Goal: Transaction & Acquisition: Purchase product/service

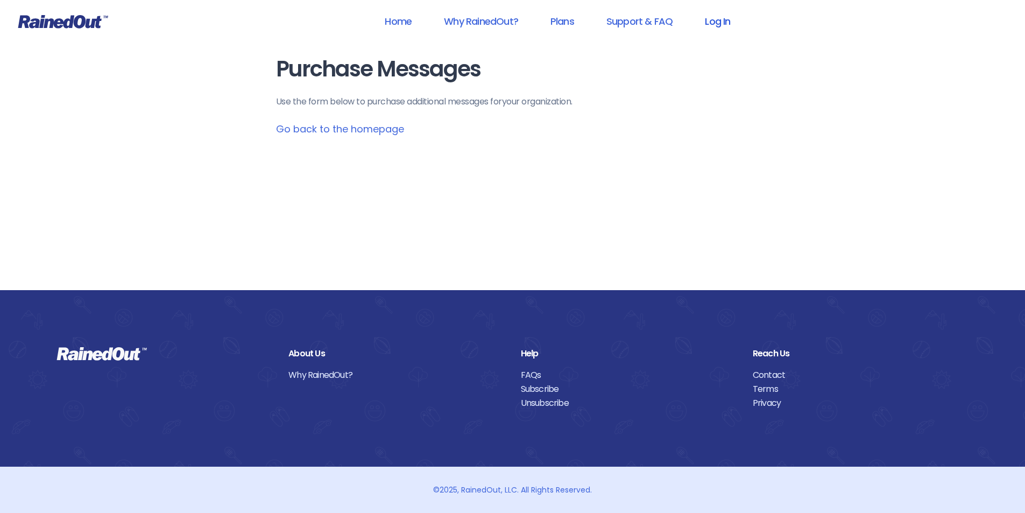
click at [723, 22] on link "Log In" at bounding box center [717, 21] width 53 height 24
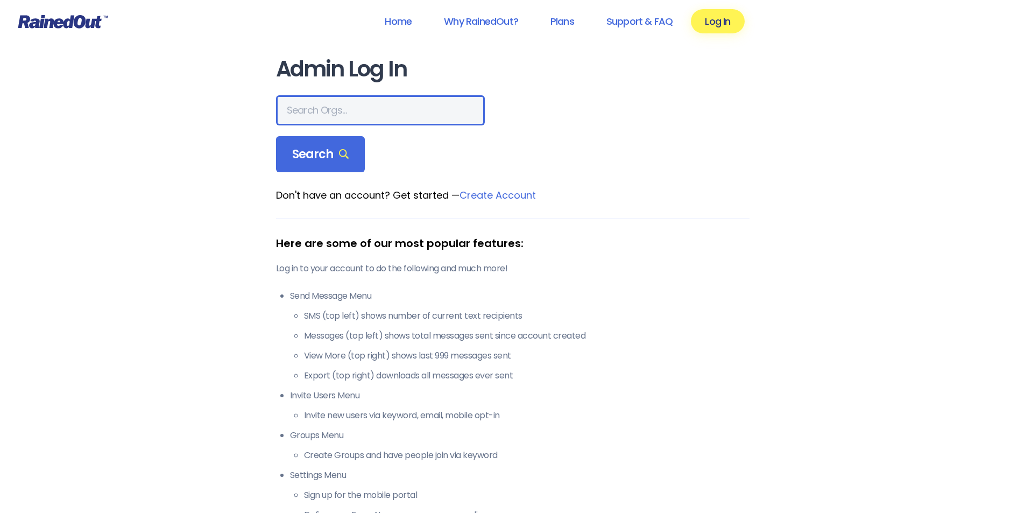
click at [377, 114] on input "text" at bounding box center [380, 110] width 209 height 30
type input "montana advanced caregivers"
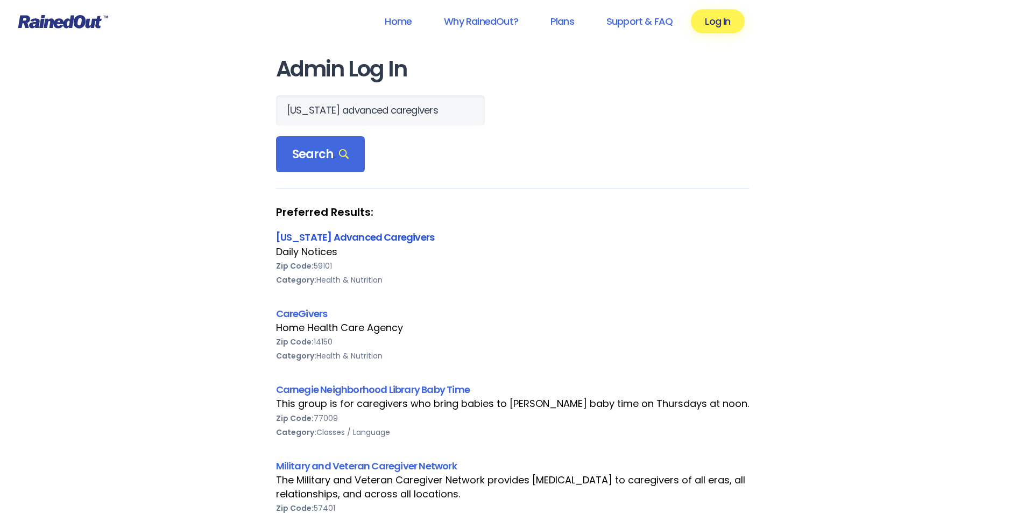
click at [353, 240] on link "[US_STATE] Advanced Caregivers" at bounding box center [355, 236] width 159 height 13
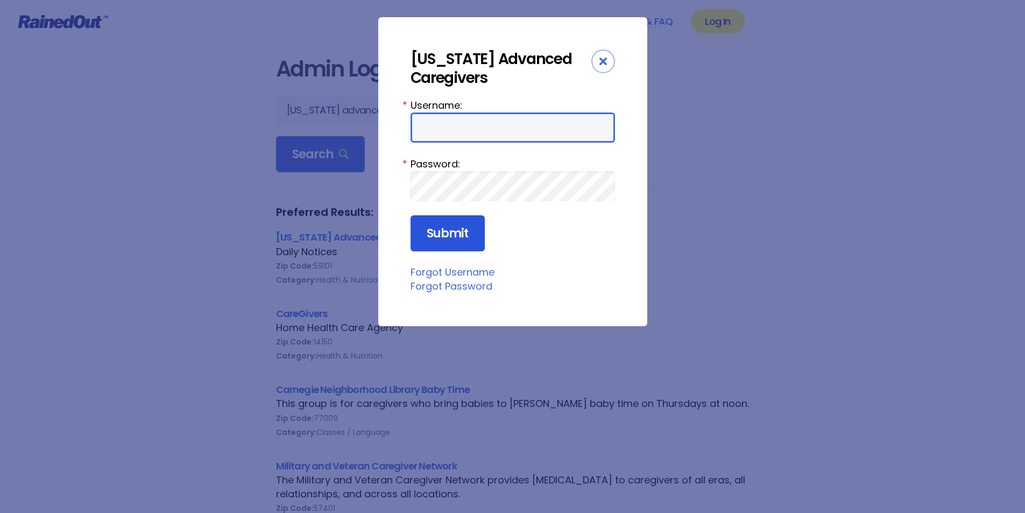
type input "MAC0420"
click at [440, 236] on input "Submit" at bounding box center [448, 233] width 74 height 37
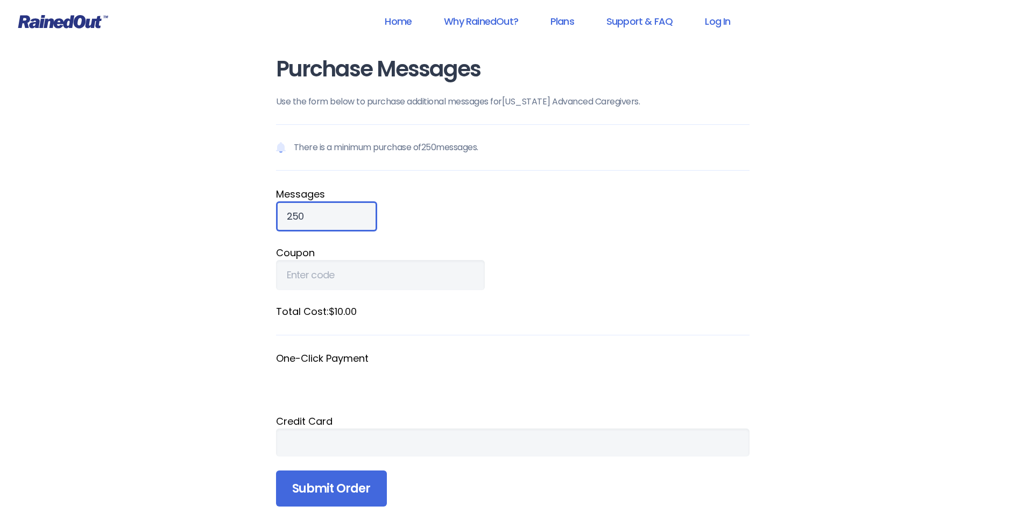
drag, startPoint x: 307, startPoint y: 213, endPoint x: 256, endPoint y: 215, distance: 51.2
click at [256, 215] on div "Purchase Messages Use the form below to purchase additional messages for [US_ST…" at bounding box center [513, 297] width 517 height 594
type input "830"
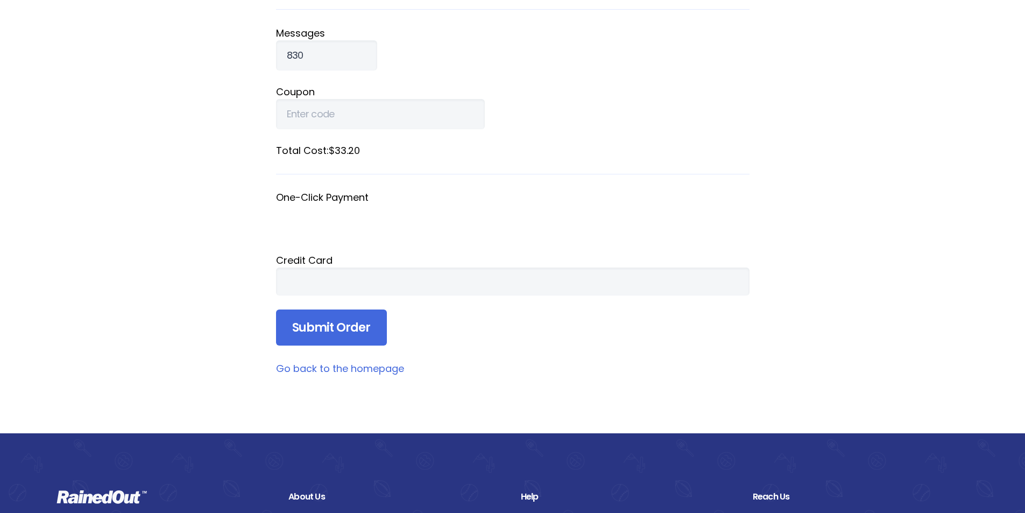
scroll to position [161, 0]
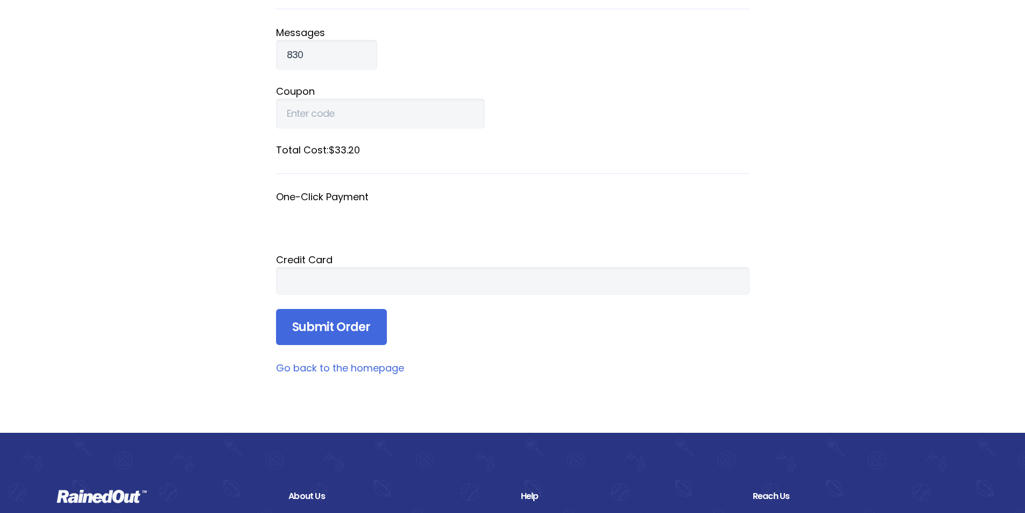
click at [393, 273] on div at bounding box center [513, 281] width 474 height 28
click at [358, 273] on div at bounding box center [513, 281] width 474 height 28
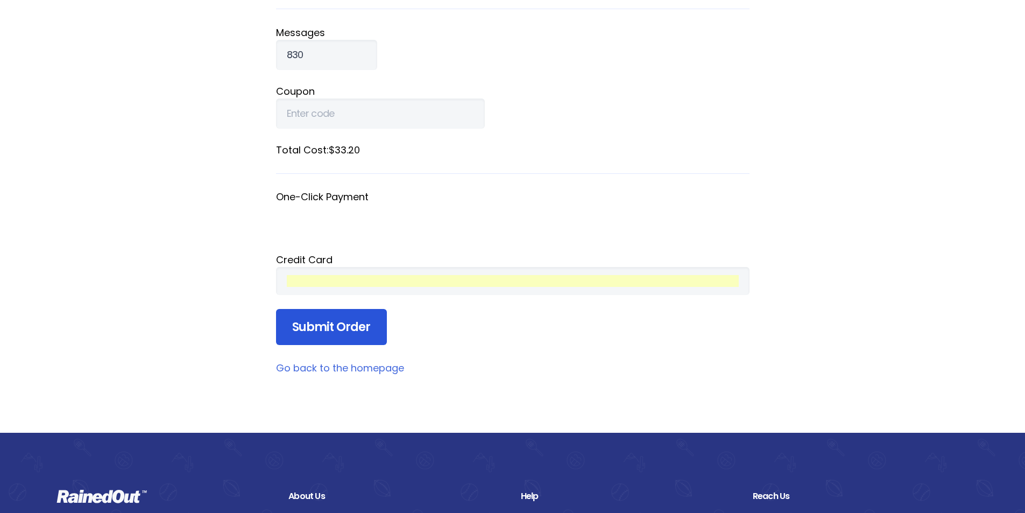
click at [339, 335] on input "Submit Order" at bounding box center [331, 327] width 111 height 37
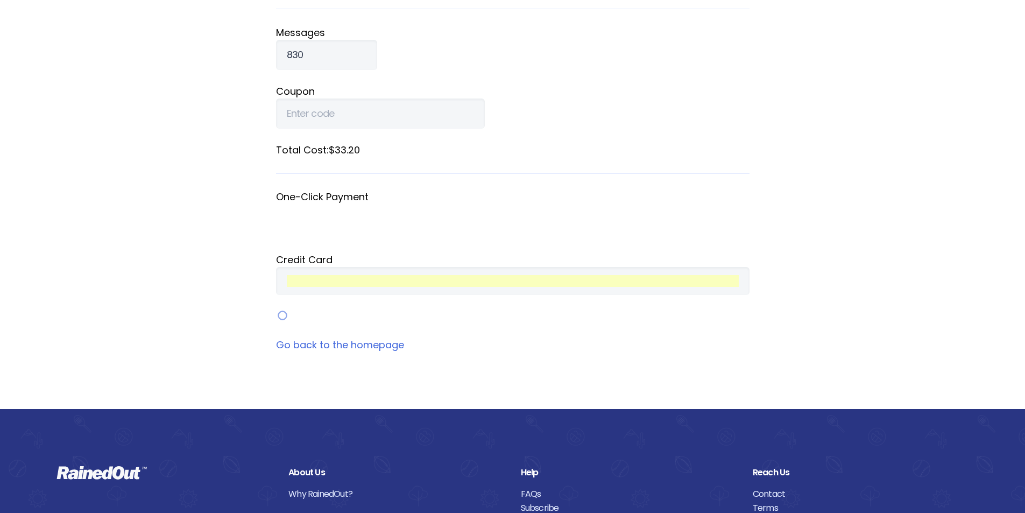
scroll to position [24, 0]
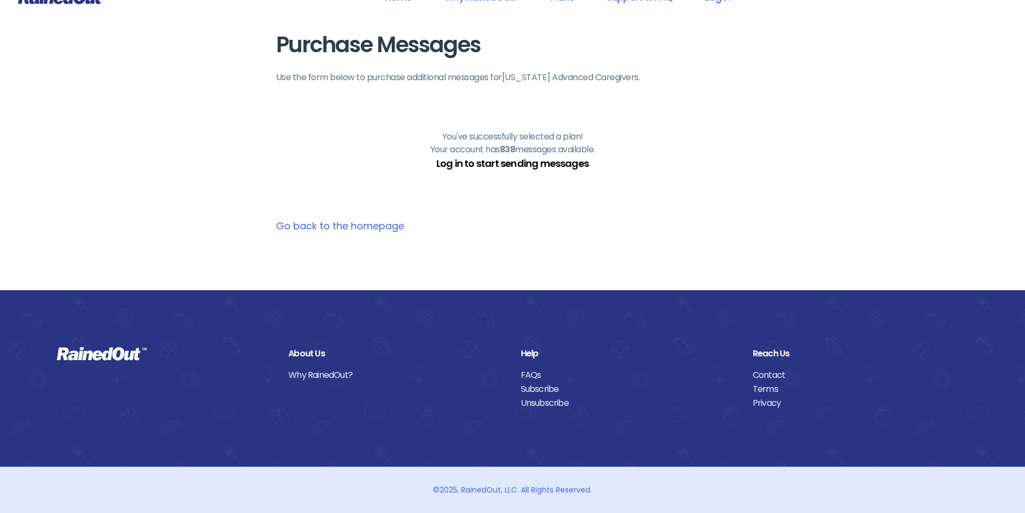
click at [560, 168] on link "Log in to start sending messages" at bounding box center [513, 163] width 152 height 13
